Goal: Information Seeking & Learning: Find specific fact

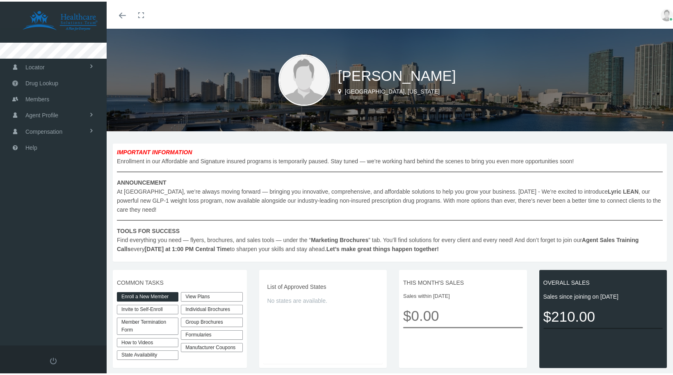
scroll to position [2, 0]
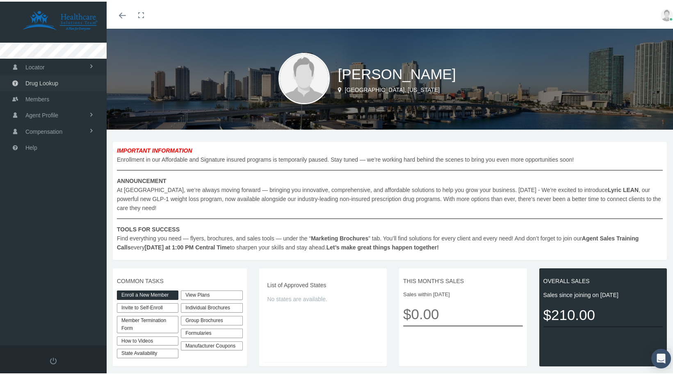
click at [52, 80] on span "Drug Lookup" at bounding box center [41, 82] width 33 height 16
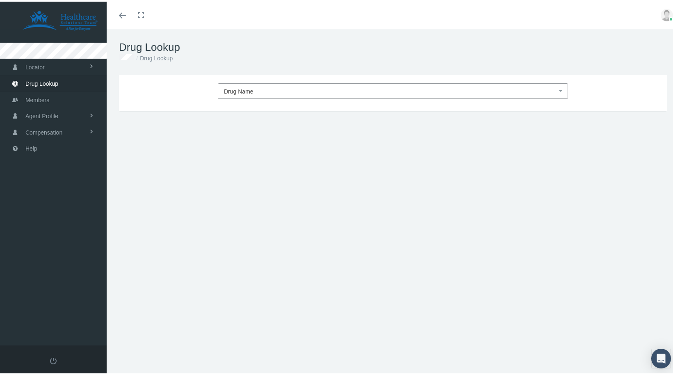
click at [292, 87] on span "Drug Name" at bounding box center [390, 89] width 333 height 11
type input "mounjaro"
select select "Mounjaro"
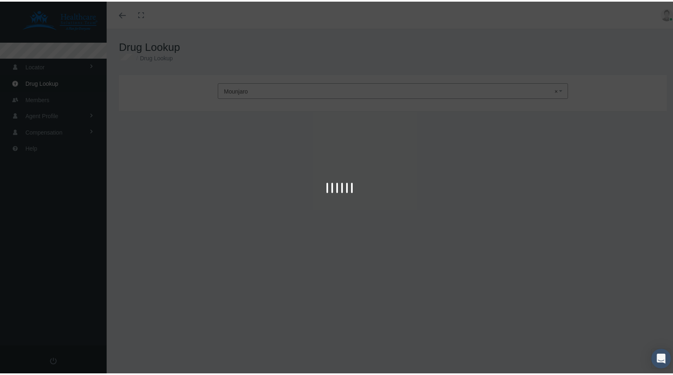
type input "30"
select select "Solution Auto-injector"
select select "10 MG/0.5ML"
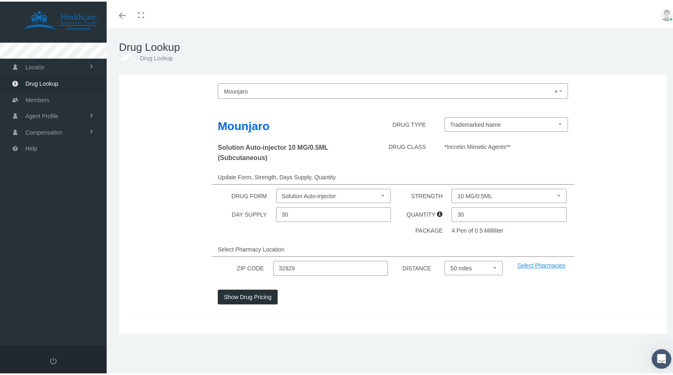
click at [327, 269] on input "32829" at bounding box center [330, 266] width 115 height 15
paste input "21702"
type input "21702"
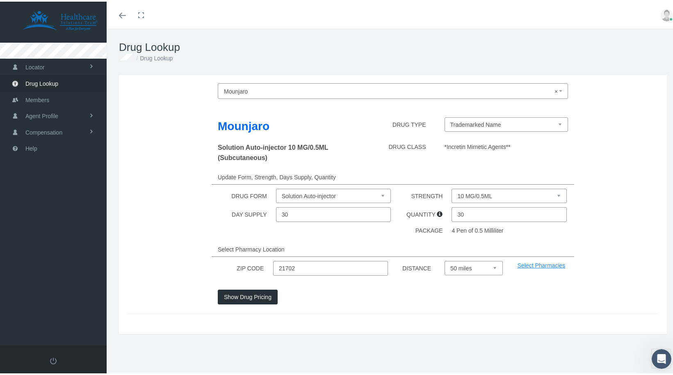
click at [247, 291] on button "Show Drug Pricing" at bounding box center [248, 295] width 60 height 15
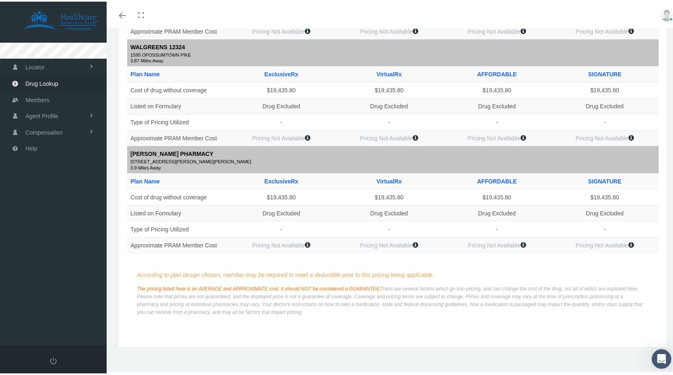
scroll to position [1004, 0]
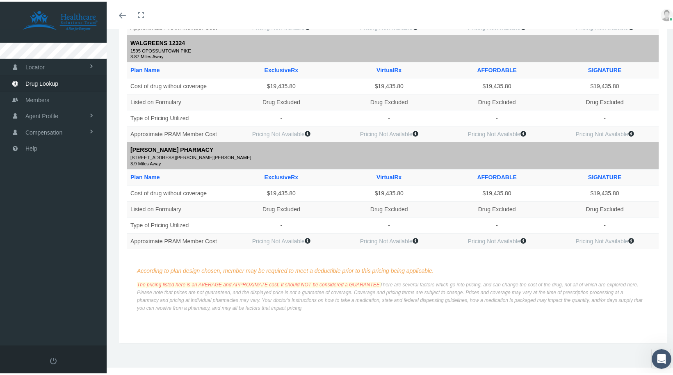
click at [241, 191] on td "$19,435.80" at bounding box center [281, 191] width 108 height 16
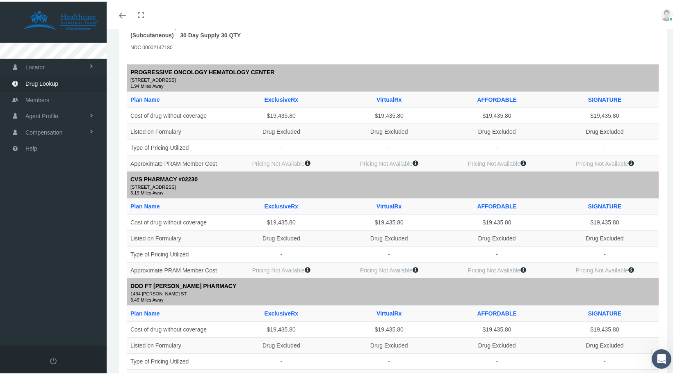
scroll to position [0, 0]
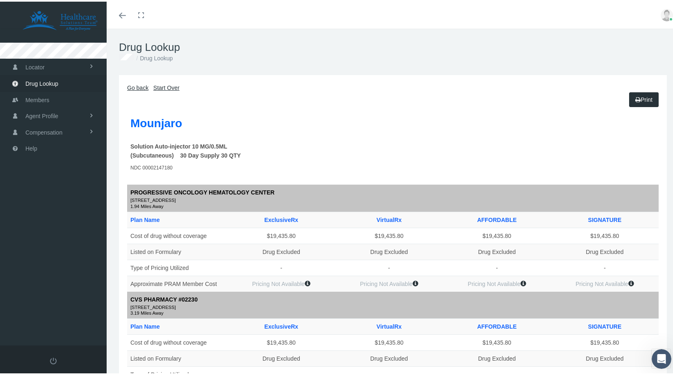
click at [309, 168] on td at bounding box center [320, 168] width 99 height 15
